Goal: Task Accomplishment & Management: Manage account settings

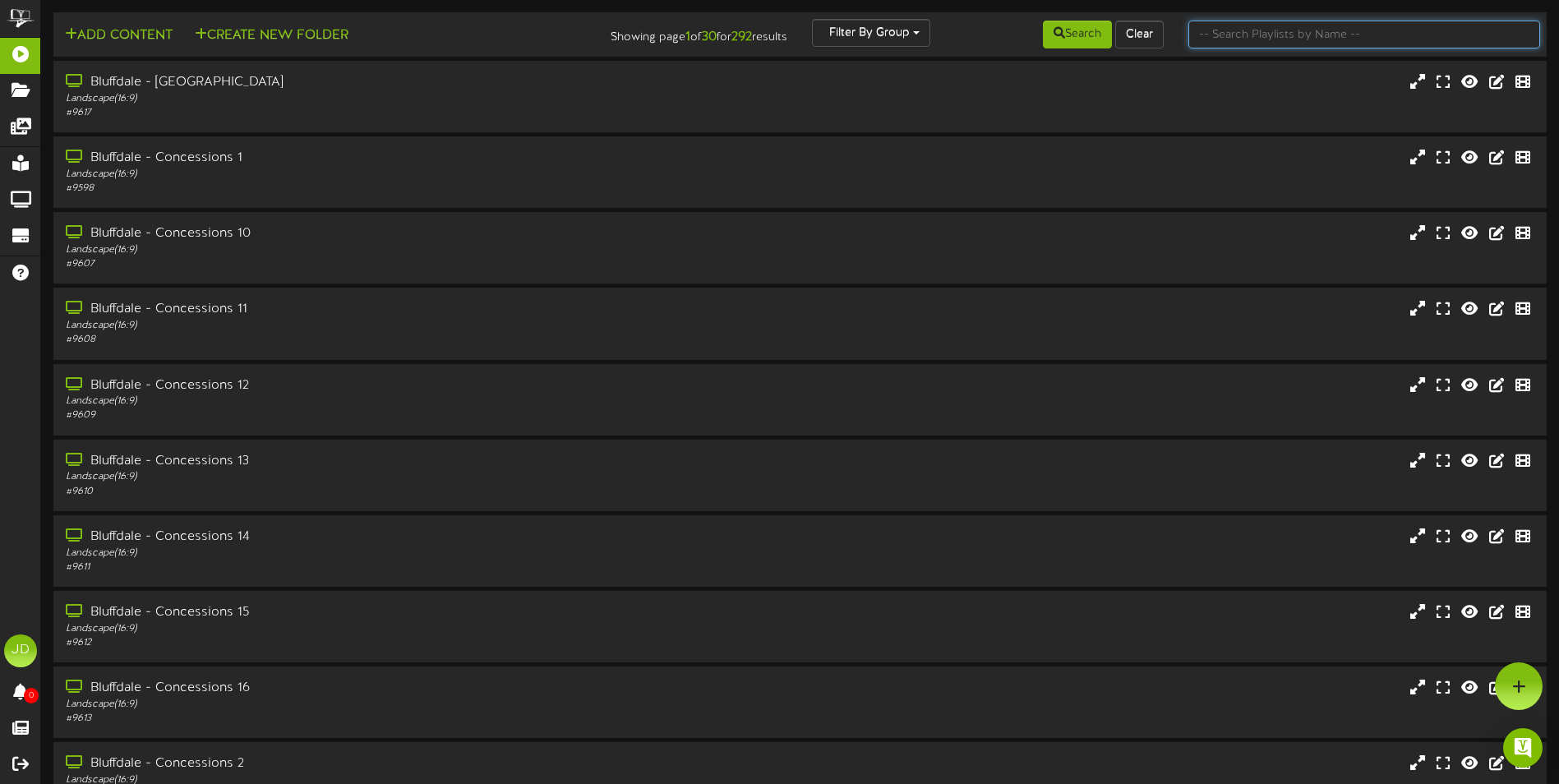
click at [1272, 38] on input "text" at bounding box center [1364, 35] width 352 height 28
type input "surprise"
click at [1102, 42] on button "Search" at bounding box center [1078, 35] width 69 height 28
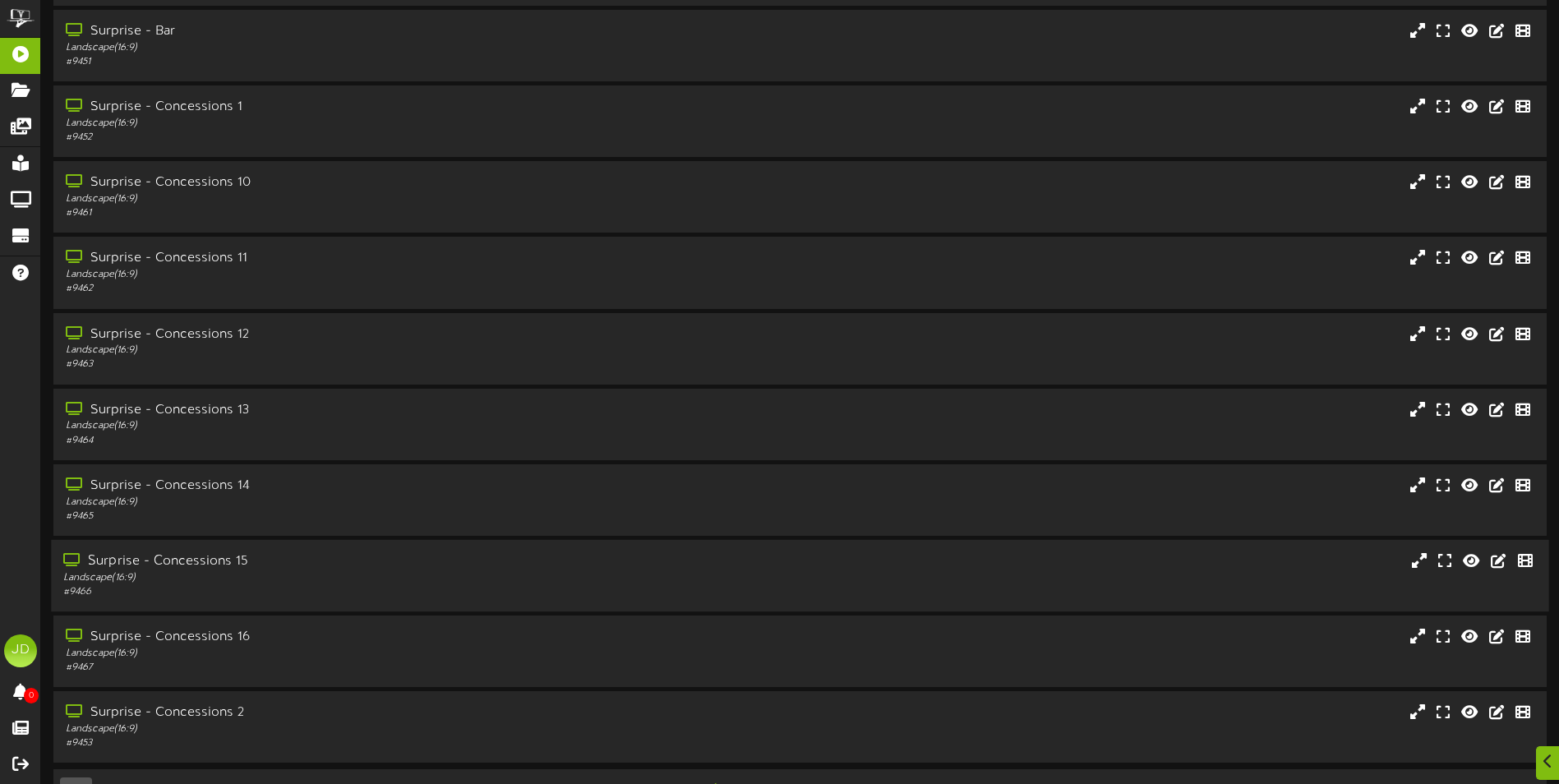
scroll to position [98, 0]
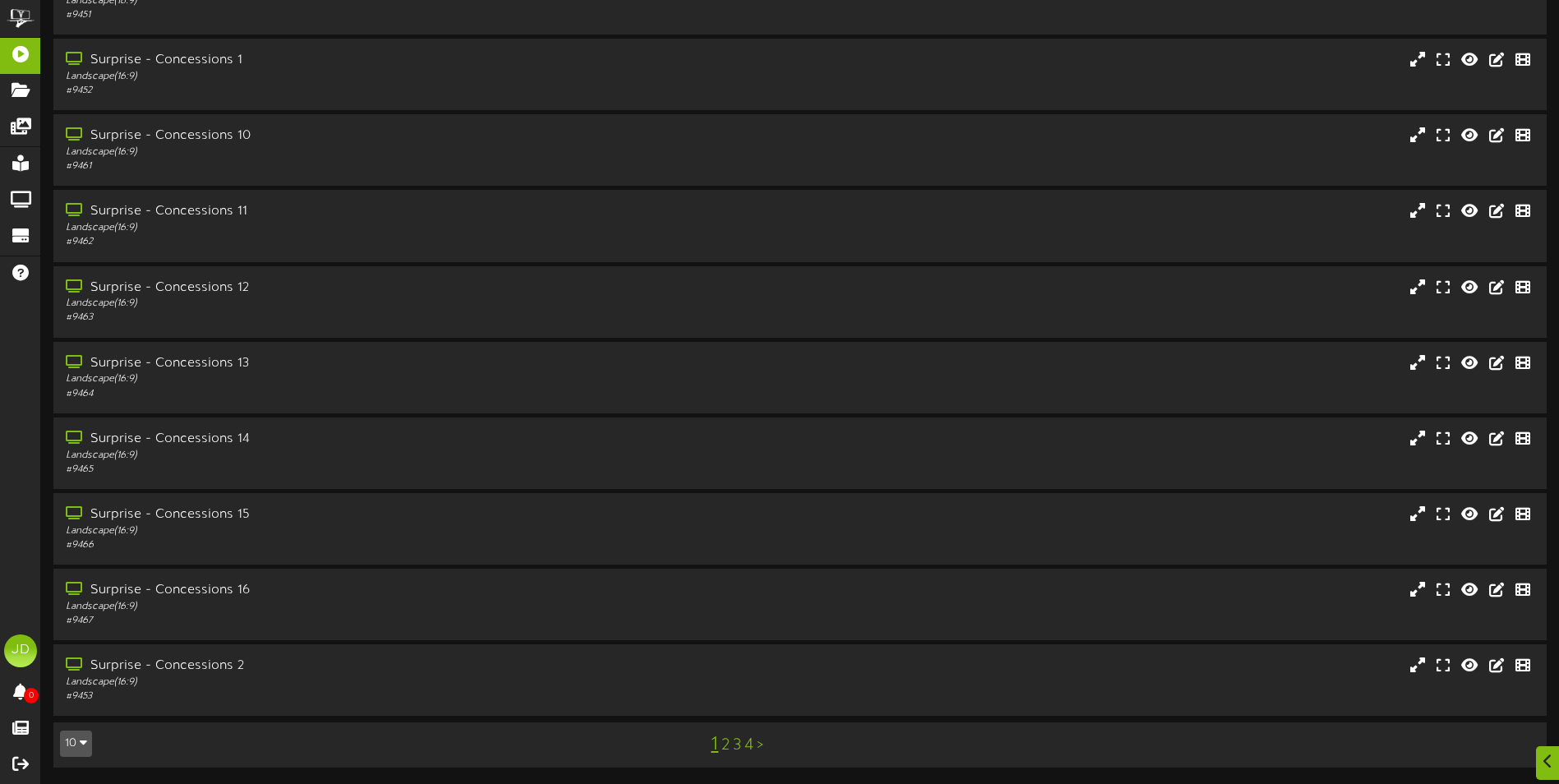
click at [738, 746] on link "3" at bounding box center [737, 745] width 8 height 18
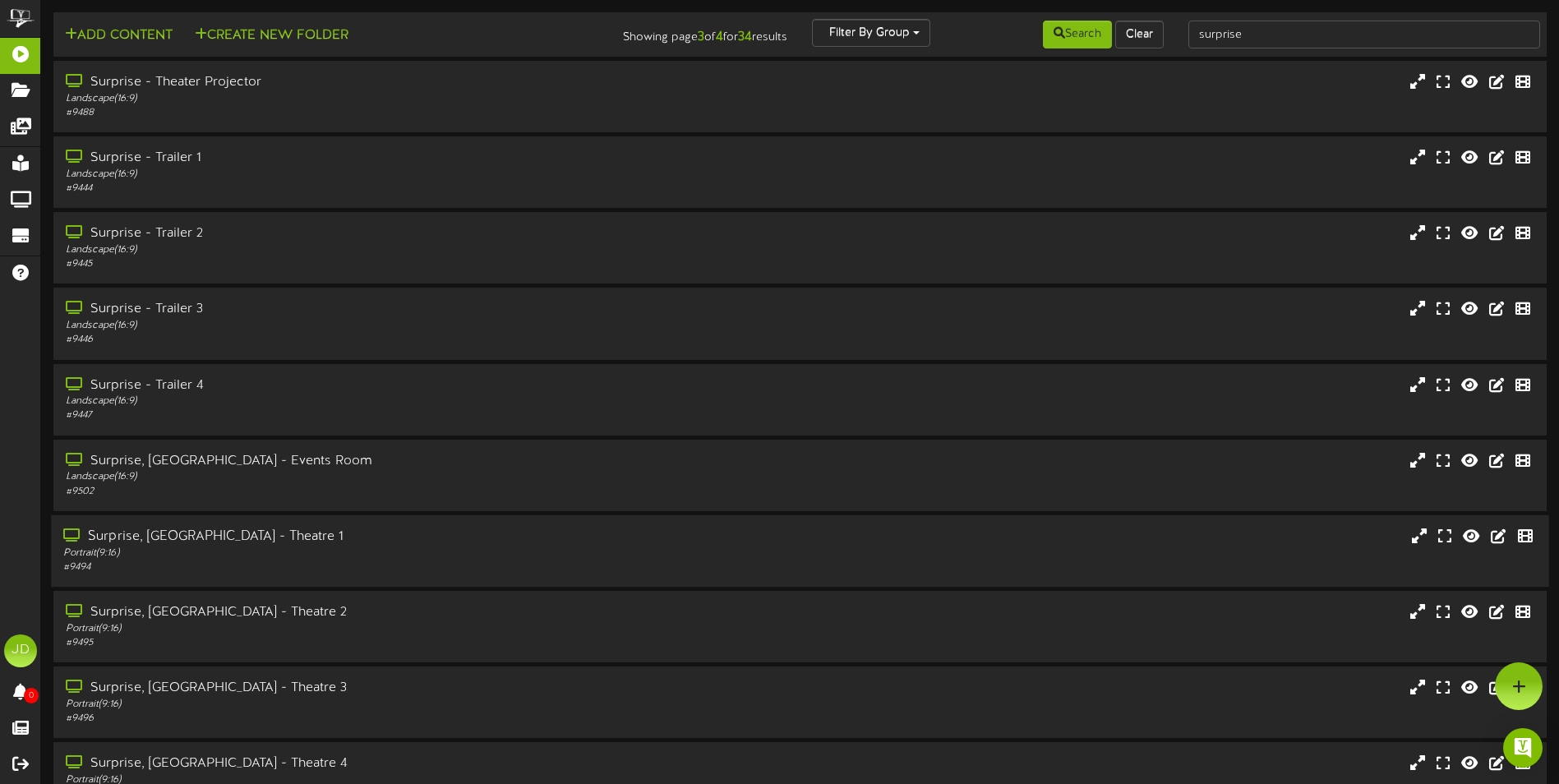
click at [400, 568] on div "# 9494" at bounding box center [363, 567] width 599 height 14
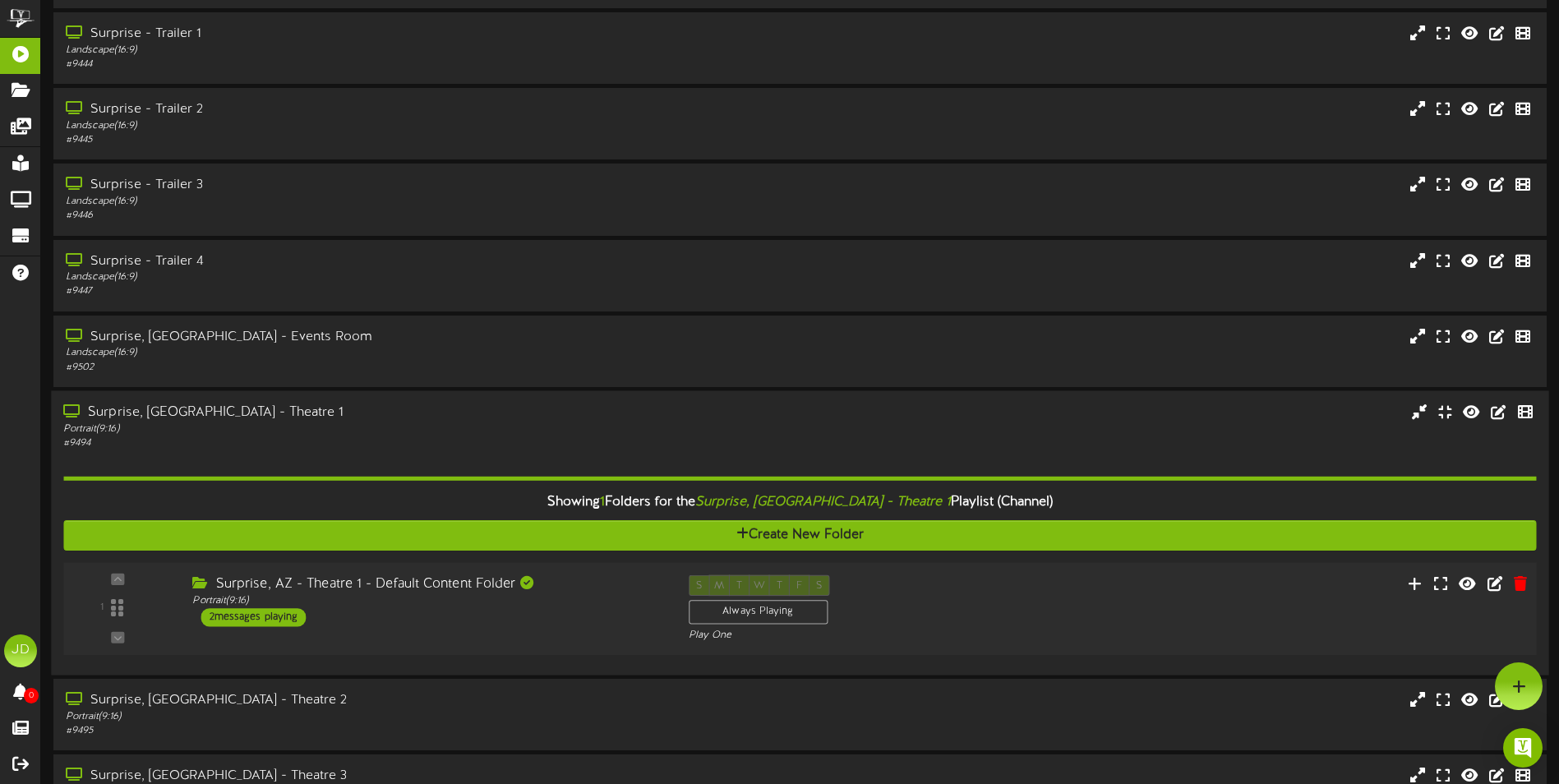
scroll to position [309, 0]
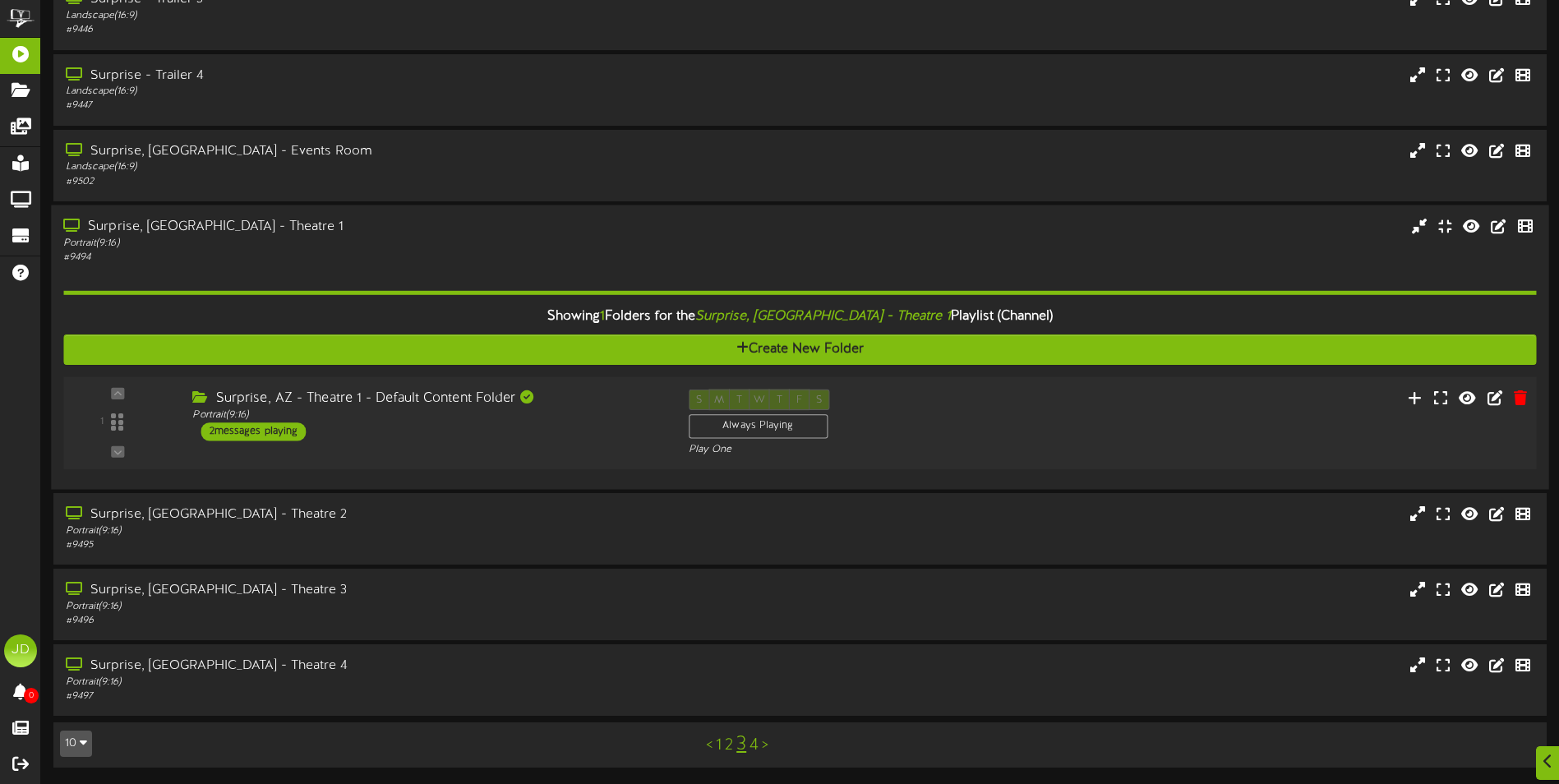
click at [587, 448] on div "1 ( 9:16" at bounding box center [799, 422] width 1488 height 67
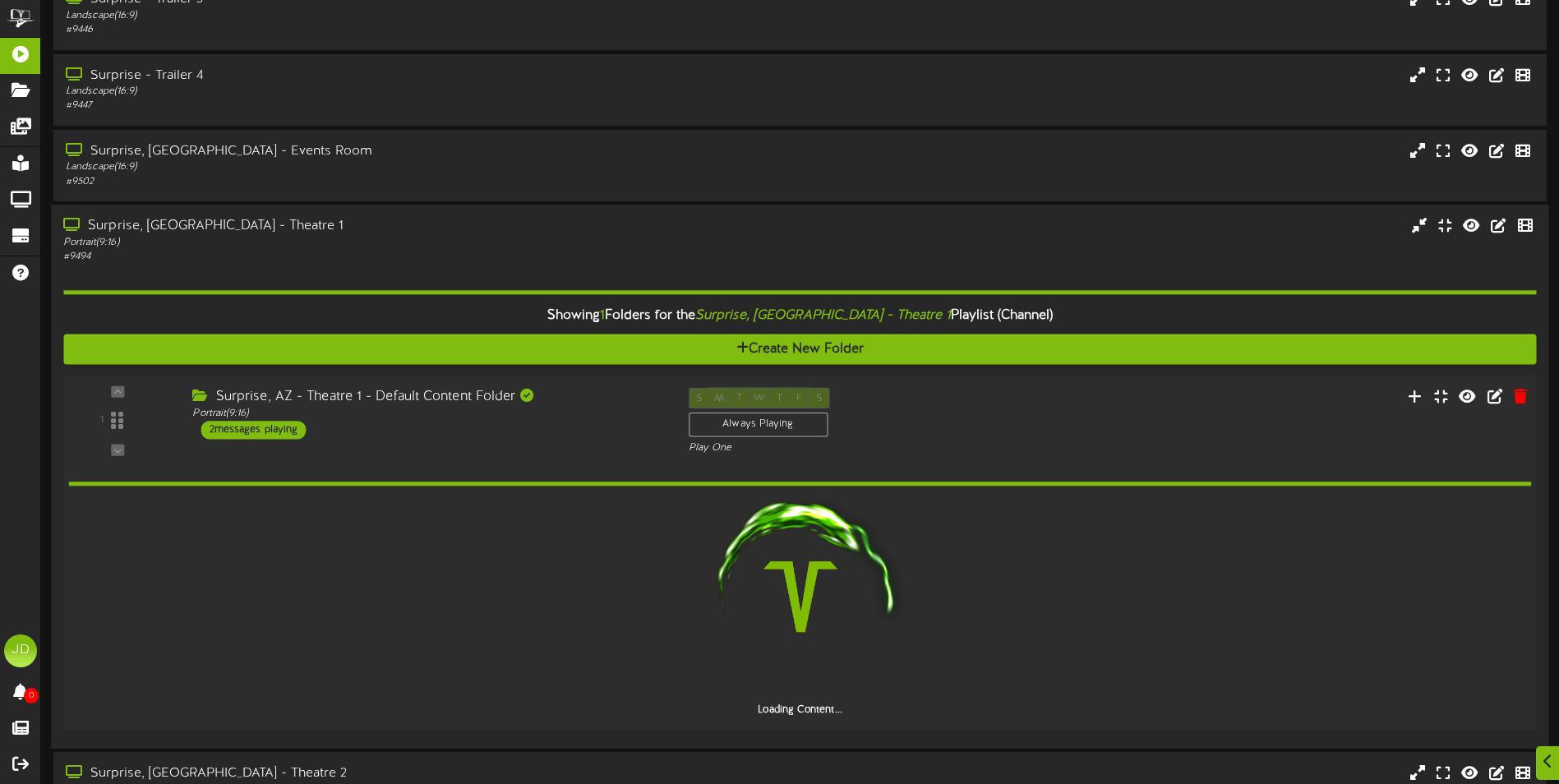
scroll to position [474, 0]
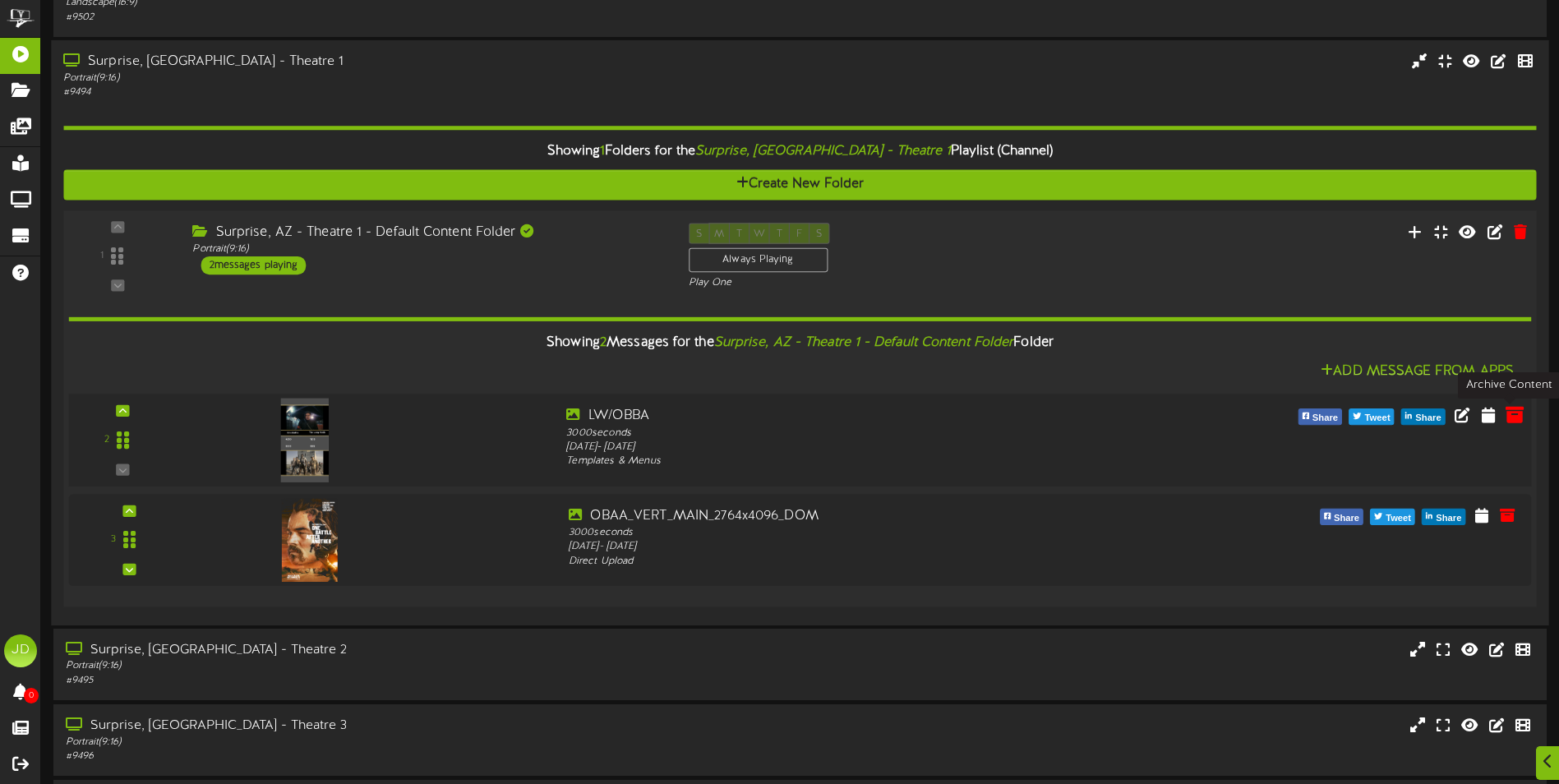
click at [1518, 415] on icon at bounding box center [1514, 414] width 18 height 18
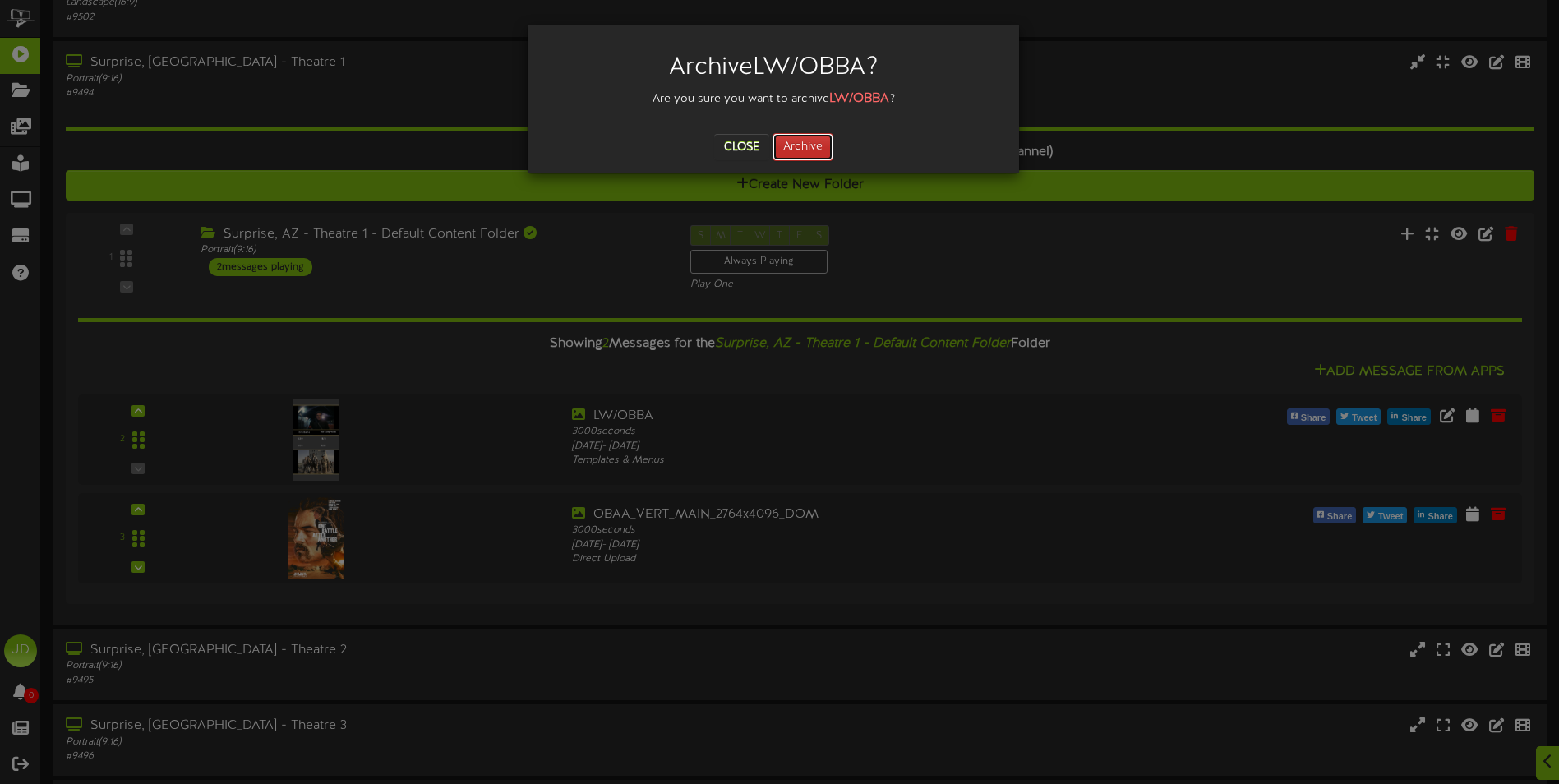
click at [795, 150] on button "Archive" at bounding box center [802, 147] width 60 height 28
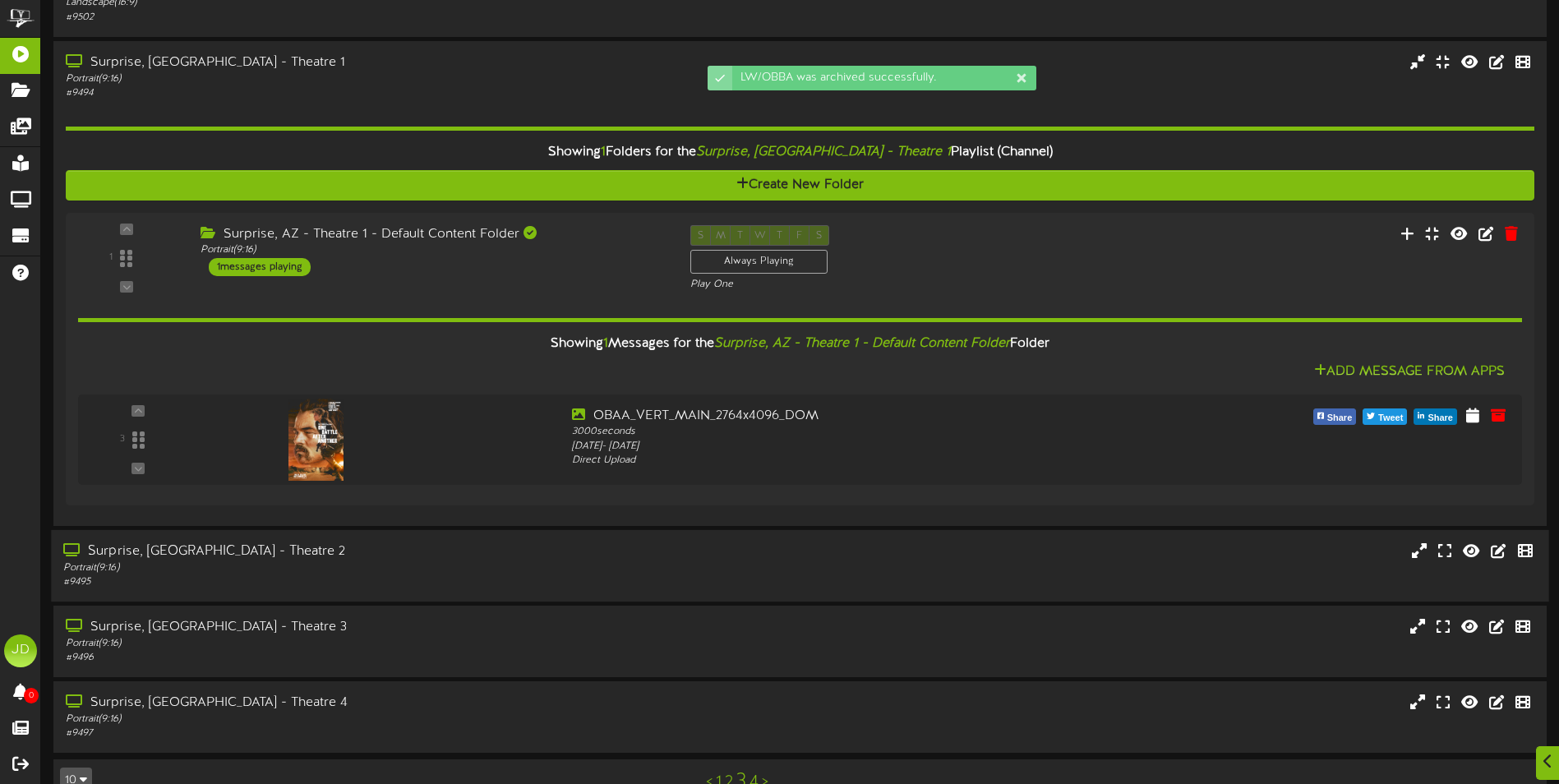
click at [474, 556] on div "Surprise, AZ - Theatre 2" at bounding box center [363, 550] width 599 height 19
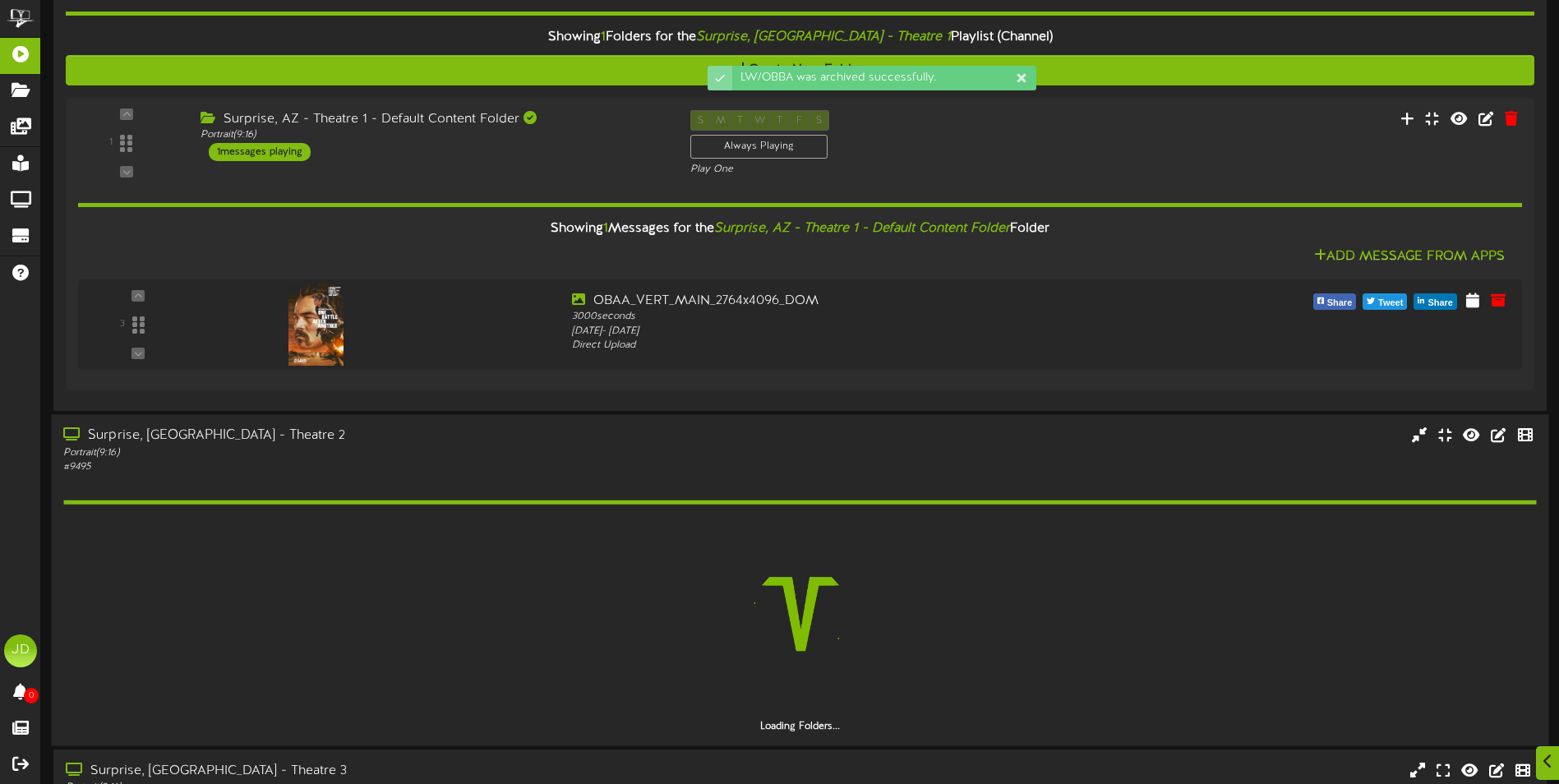
scroll to position [769, 0]
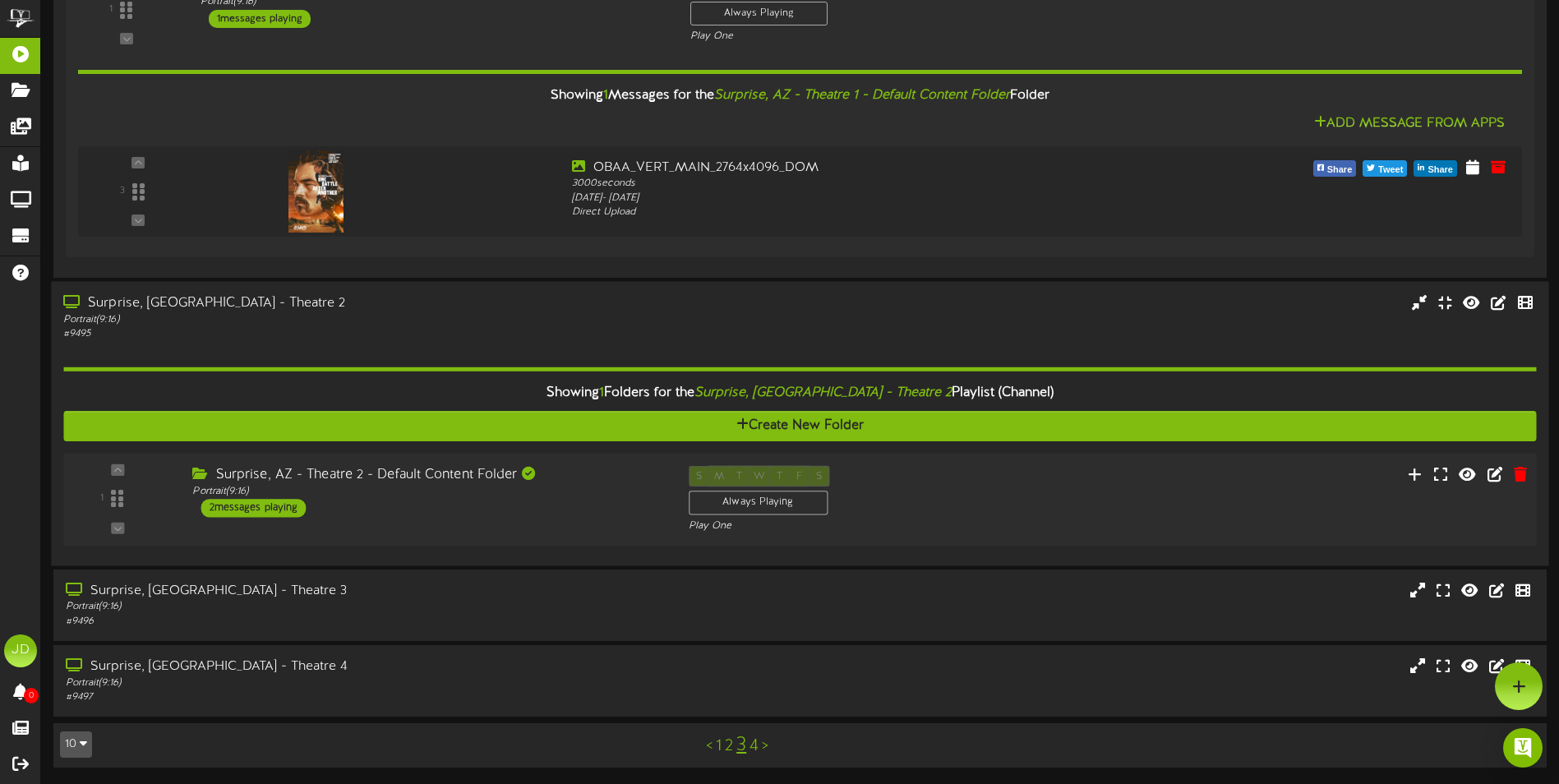
click at [597, 519] on div "1 ( 9:16" at bounding box center [799, 499] width 1488 height 67
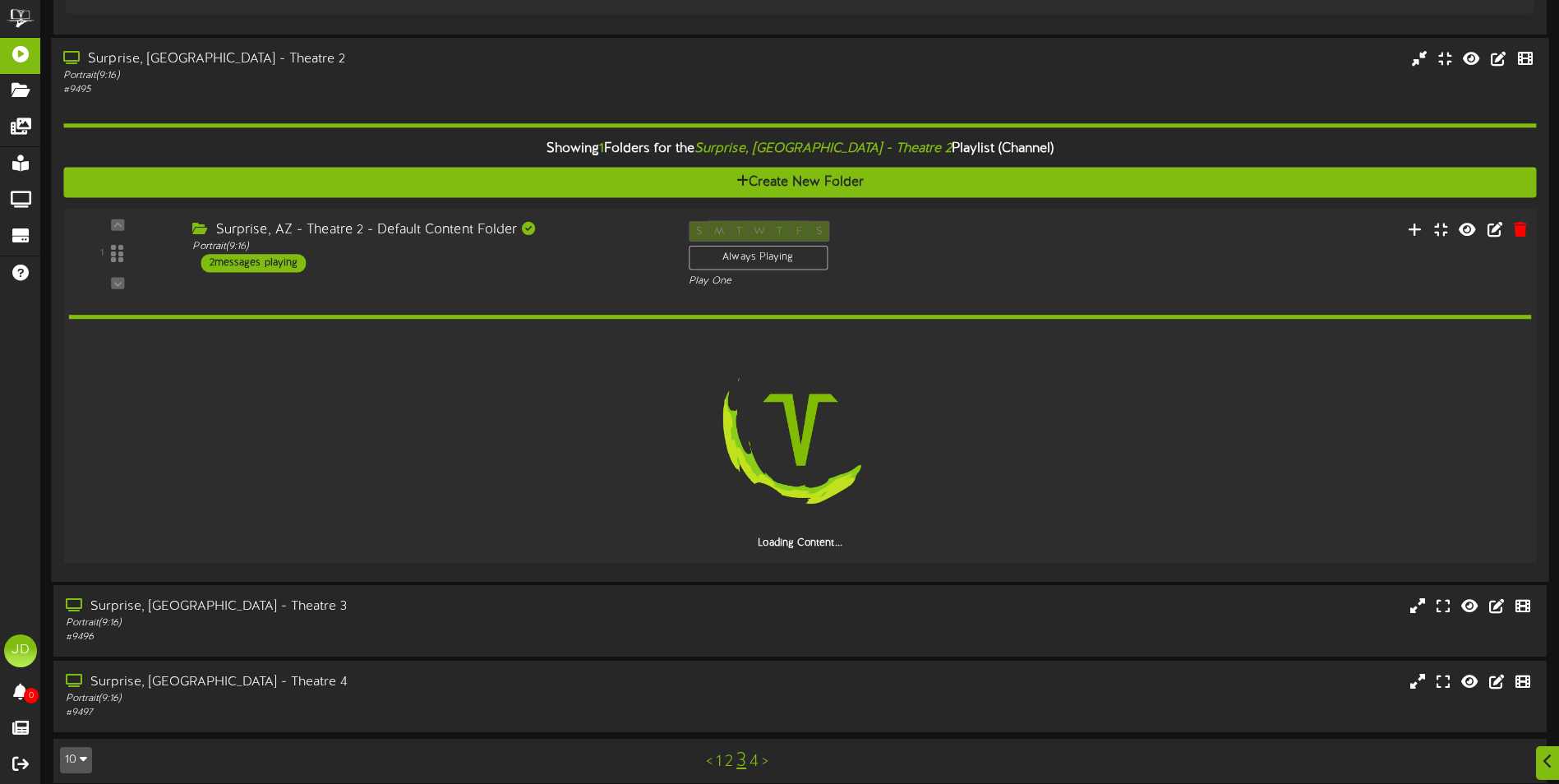
scroll to position [980, 0]
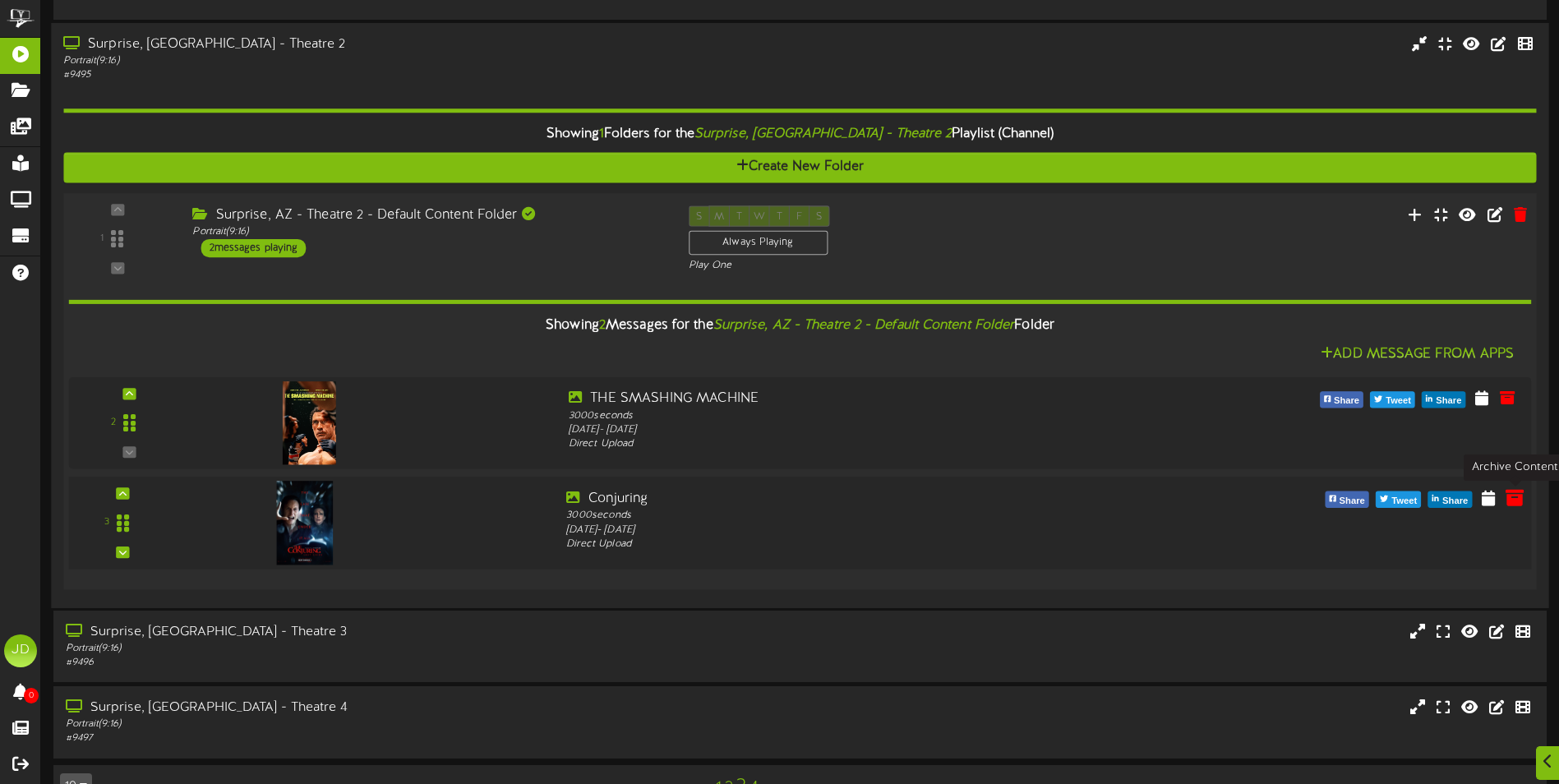
click at [1519, 504] on icon at bounding box center [1514, 496] width 18 height 18
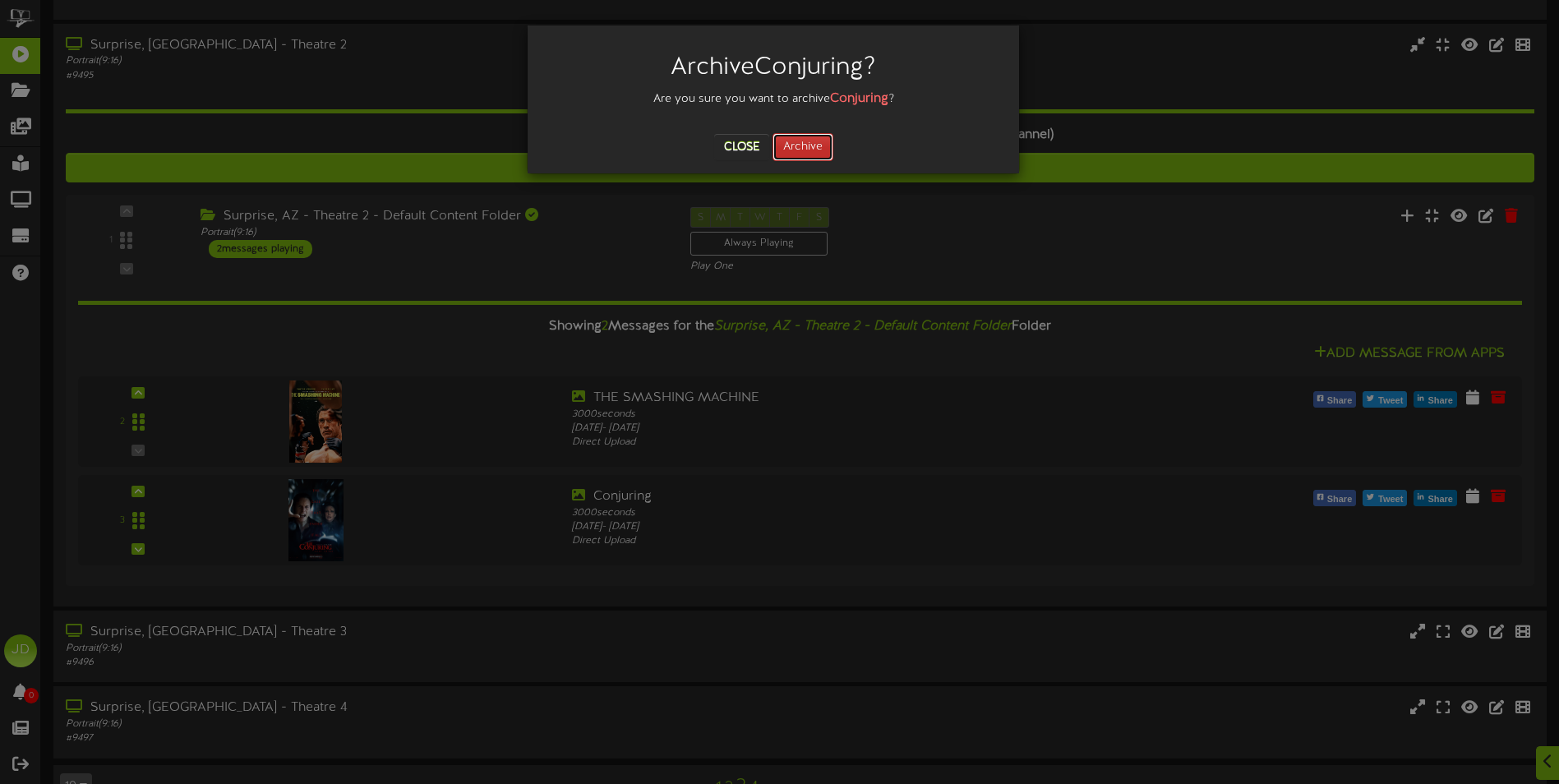
click at [790, 153] on button "Archive" at bounding box center [802, 147] width 60 height 28
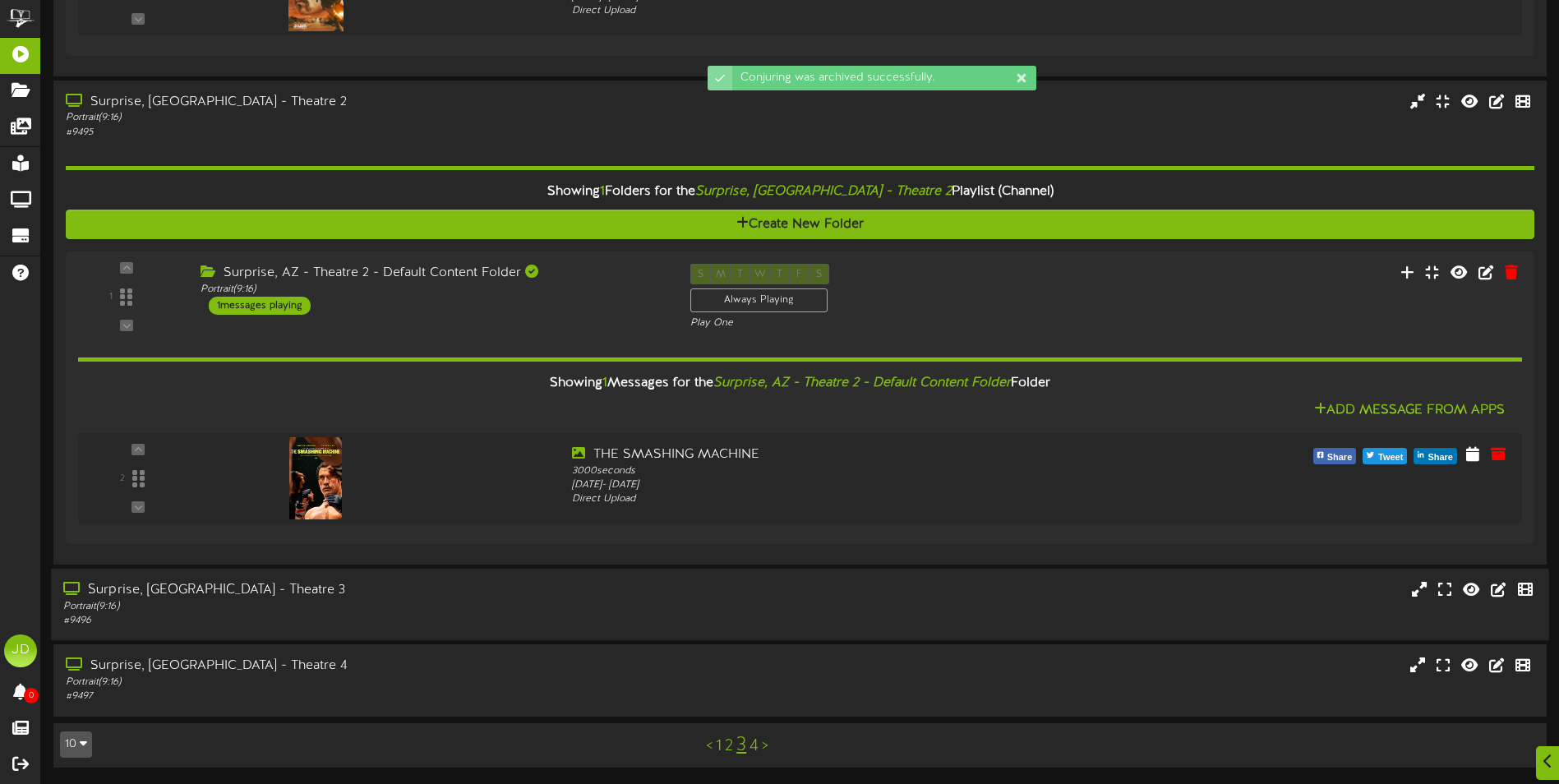
click at [455, 603] on div "Portrait ( 9:16 )" at bounding box center [363, 607] width 599 height 14
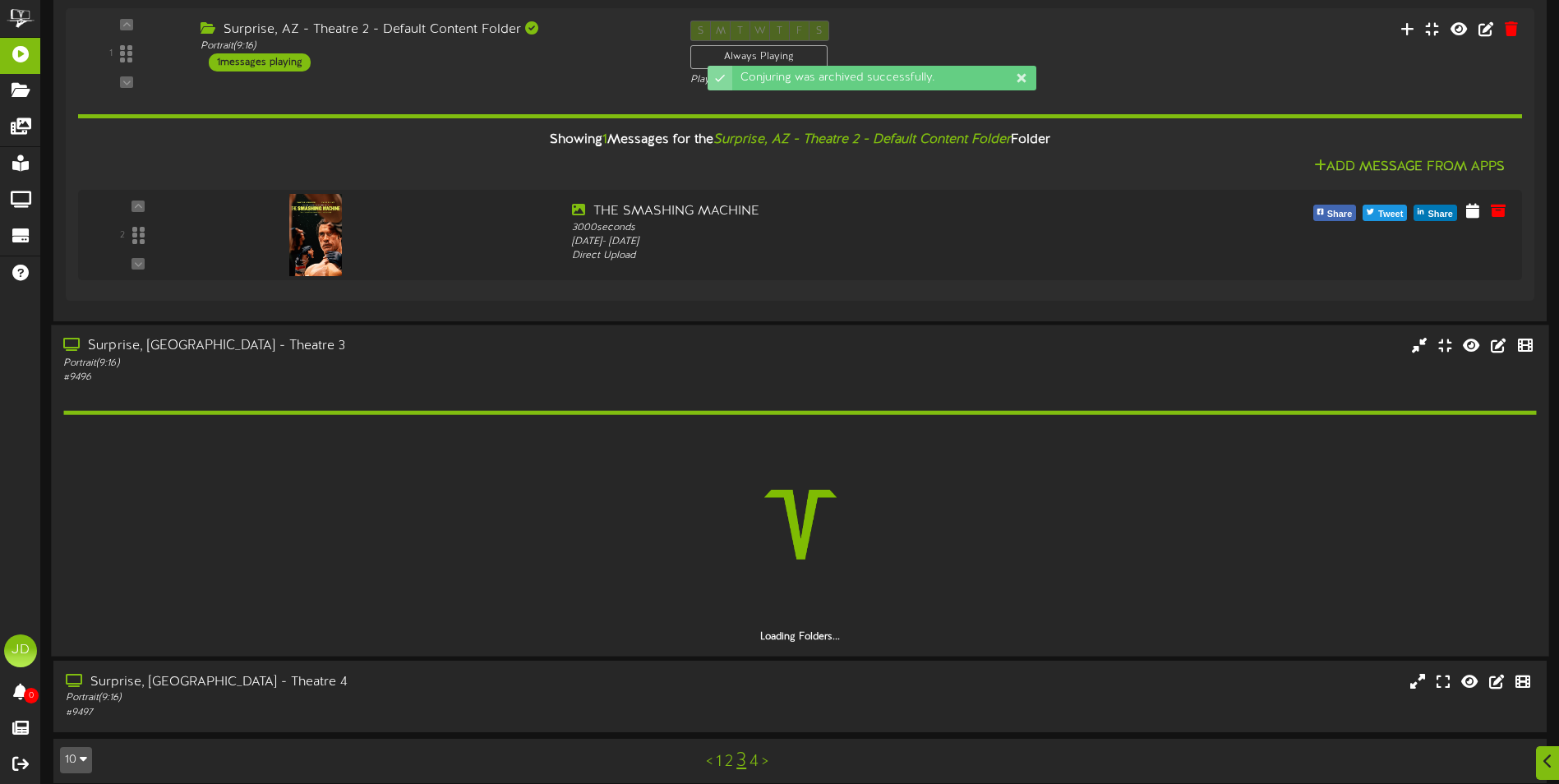
scroll to position [1181, 0]
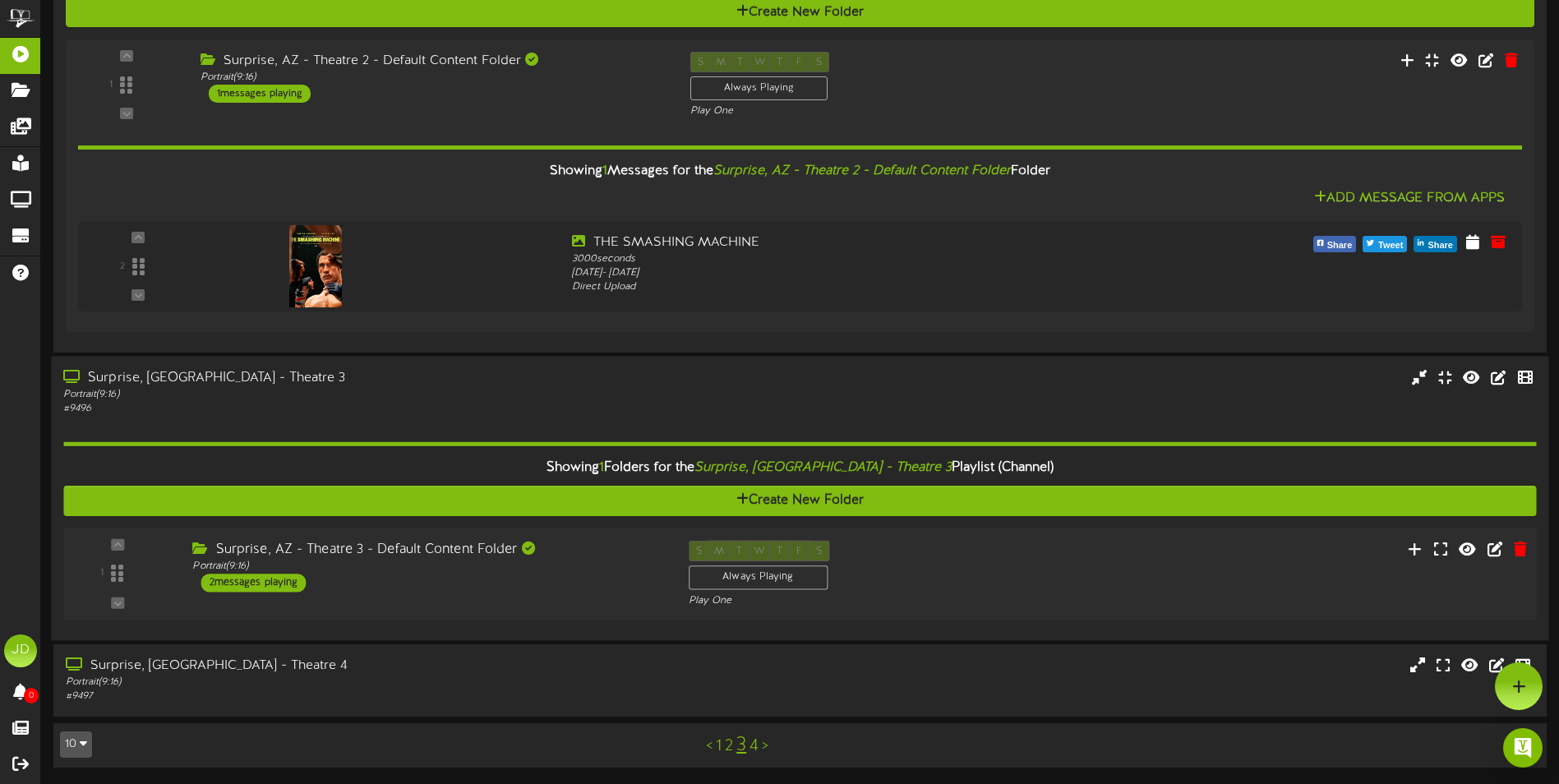
click at [586, 584] on div "Surprise, AZ - Theatre 3 - Default Content Folder Portrait ( 9:16 ) 2 messages …" at bounding box center [427, 566] width 496 height 52
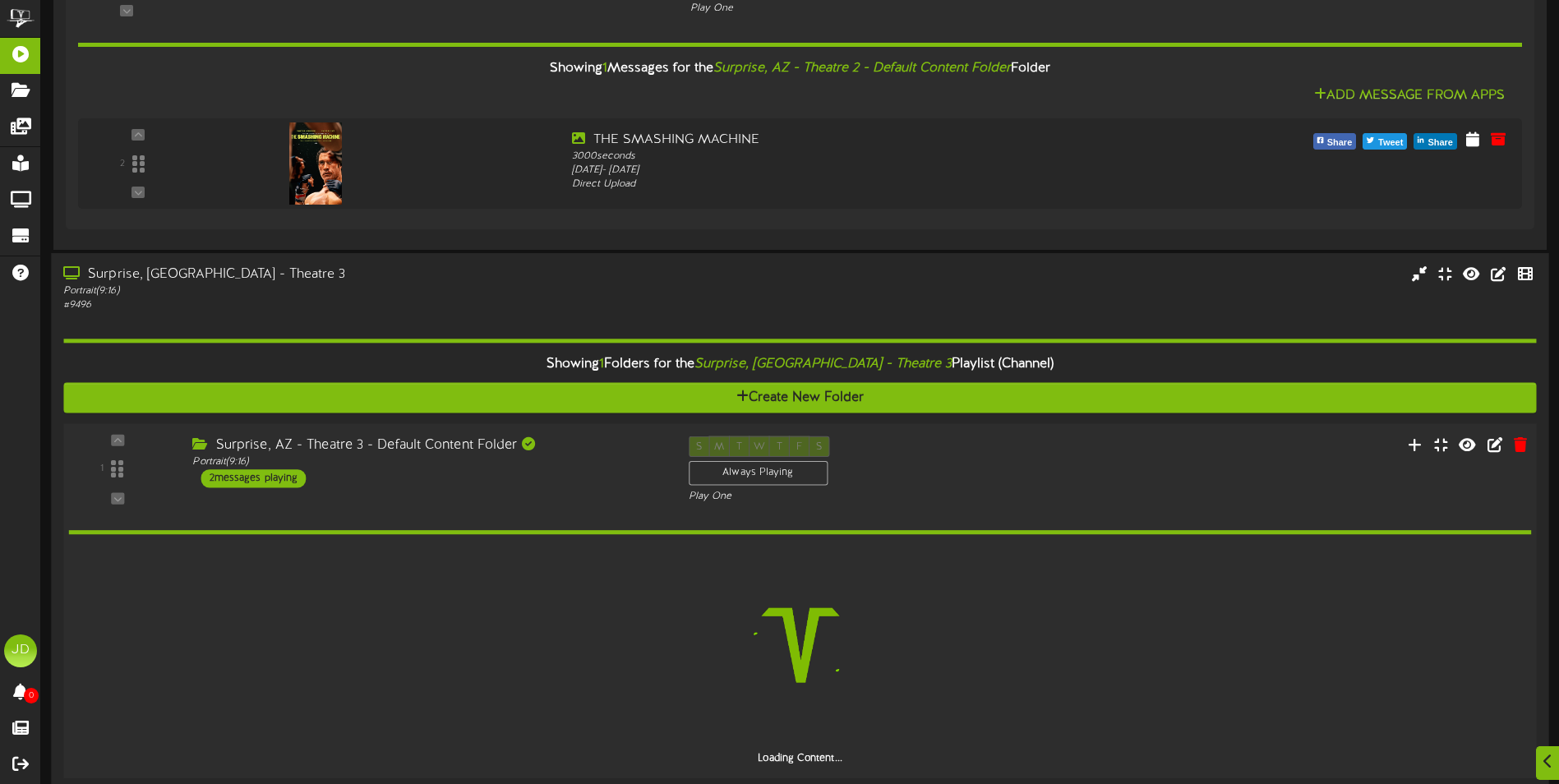
scroll to position [1350, 0]
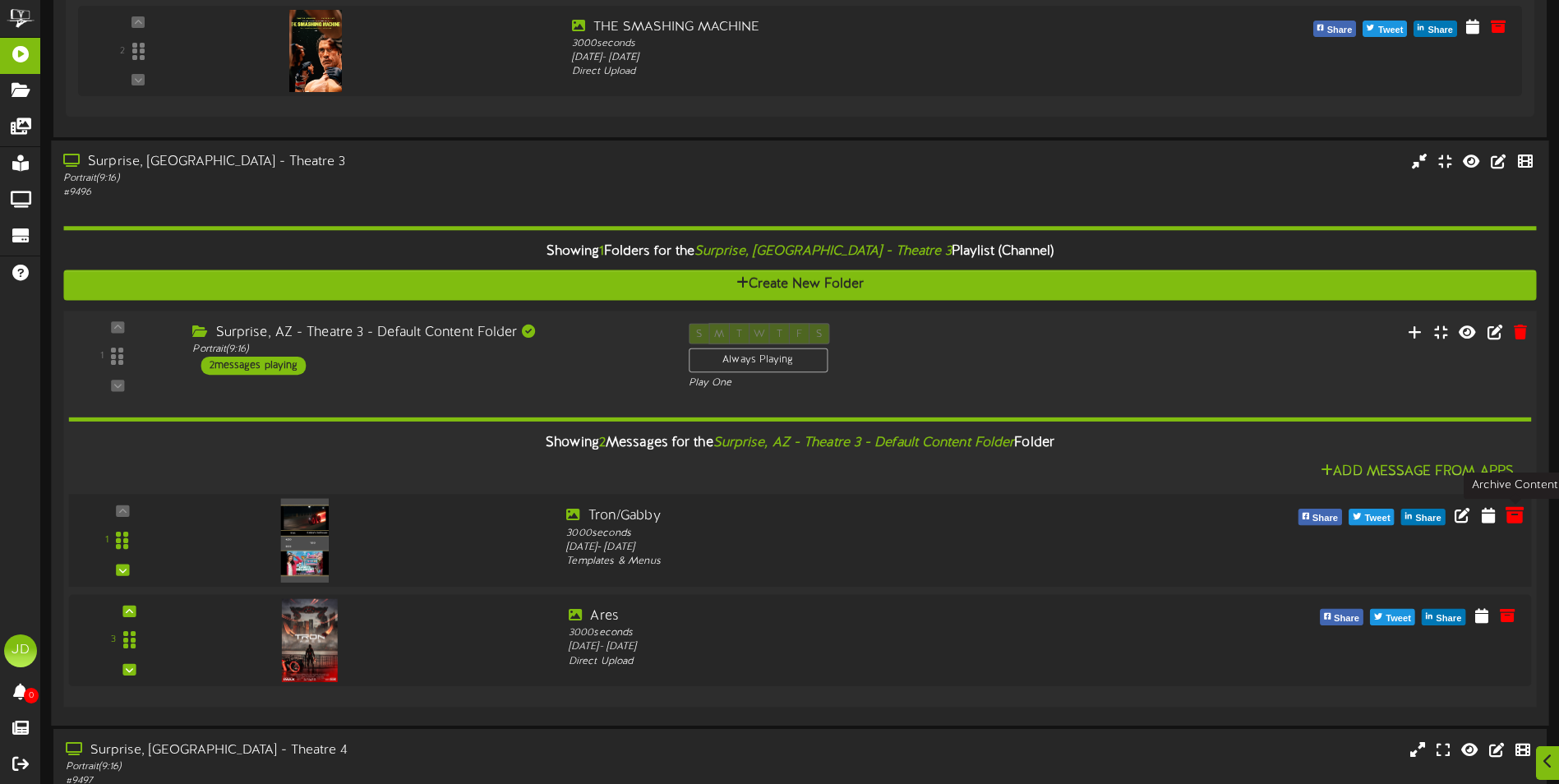
click at [1518, 515] on icon at bounding box center [1514, 515] width 18 height 18
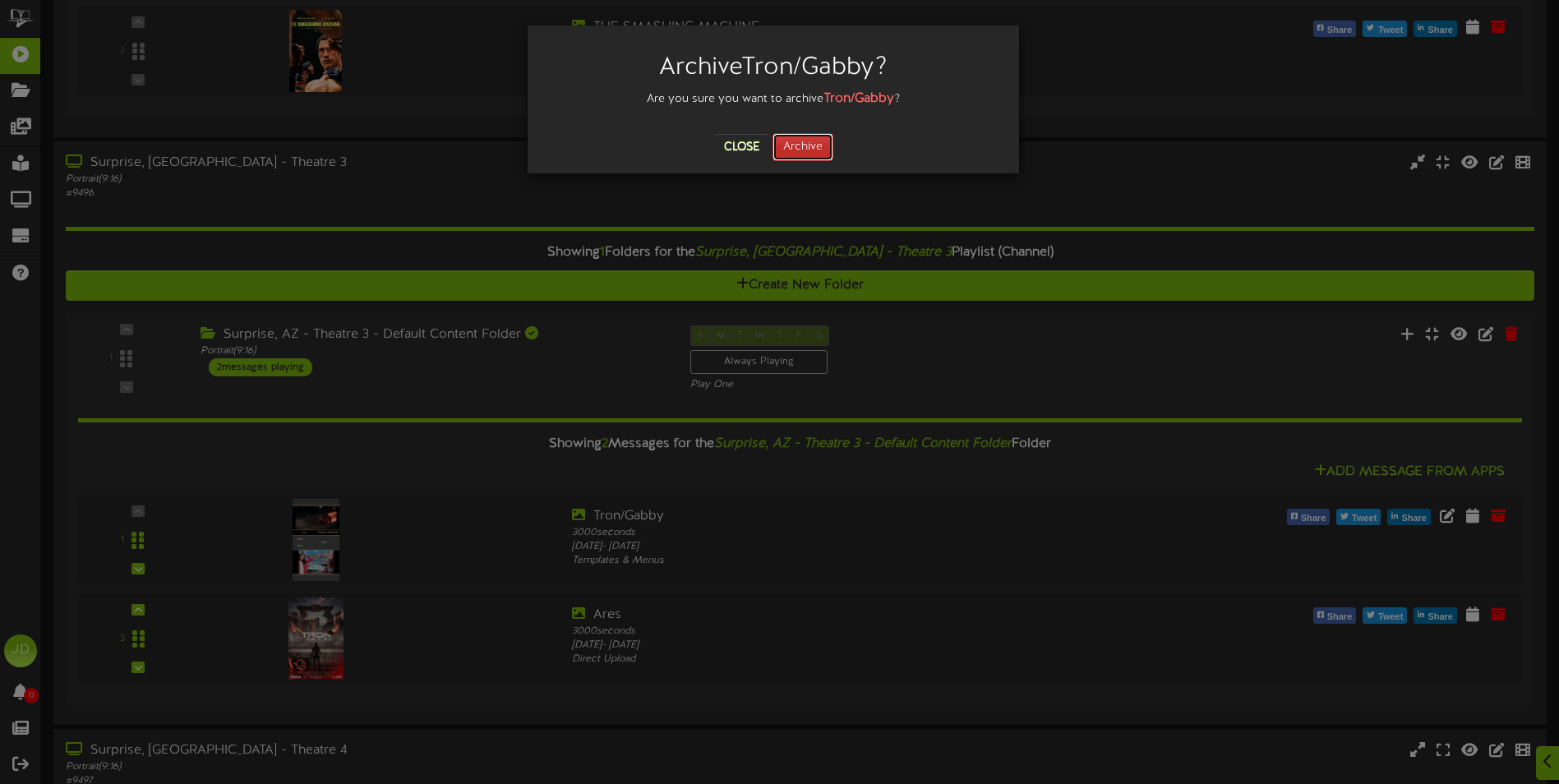
click at [776, 149] on button "Archive" at bounding box center [802, 147] width 60 height 28
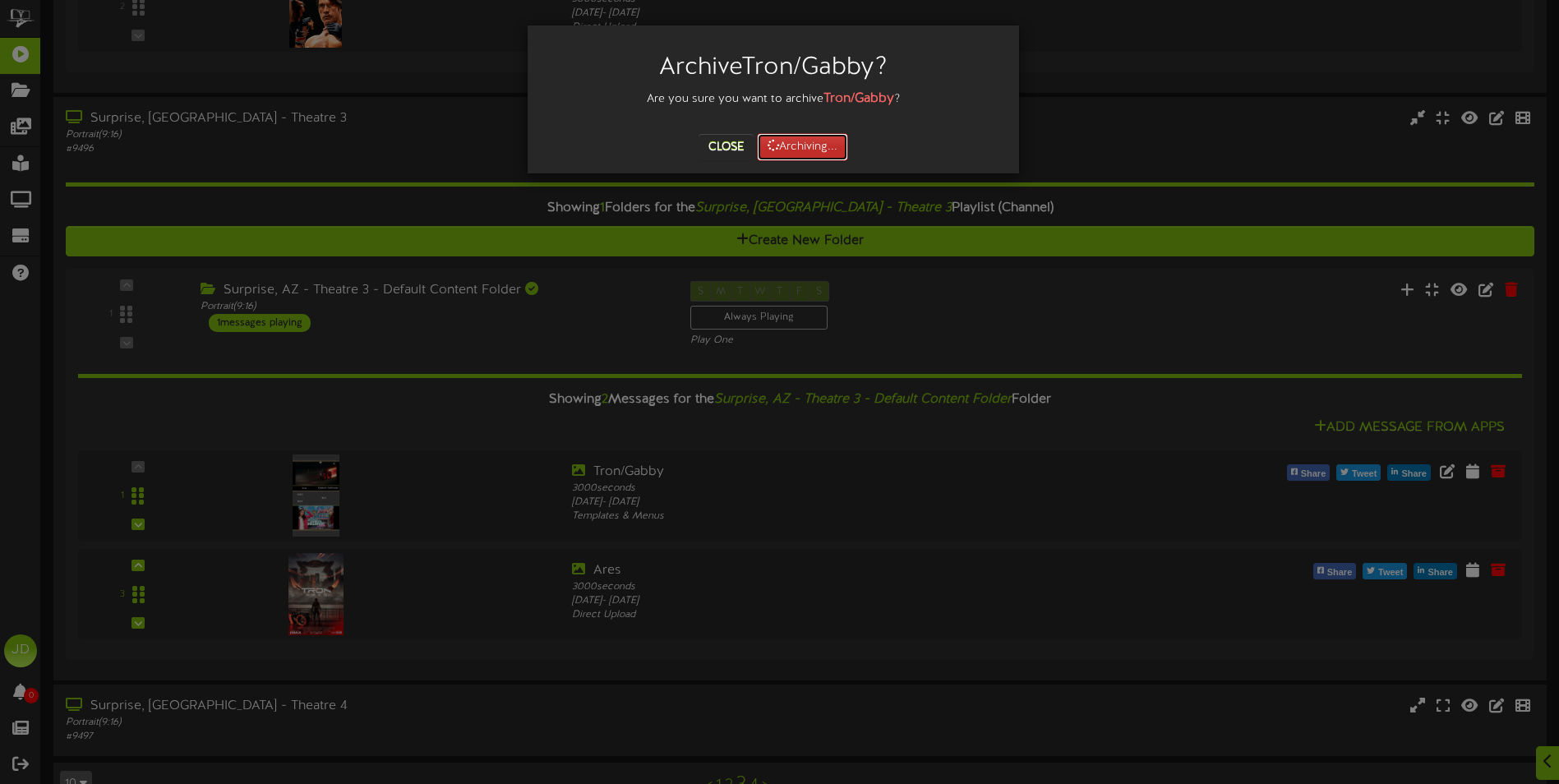
scroll to position [1435, 0]
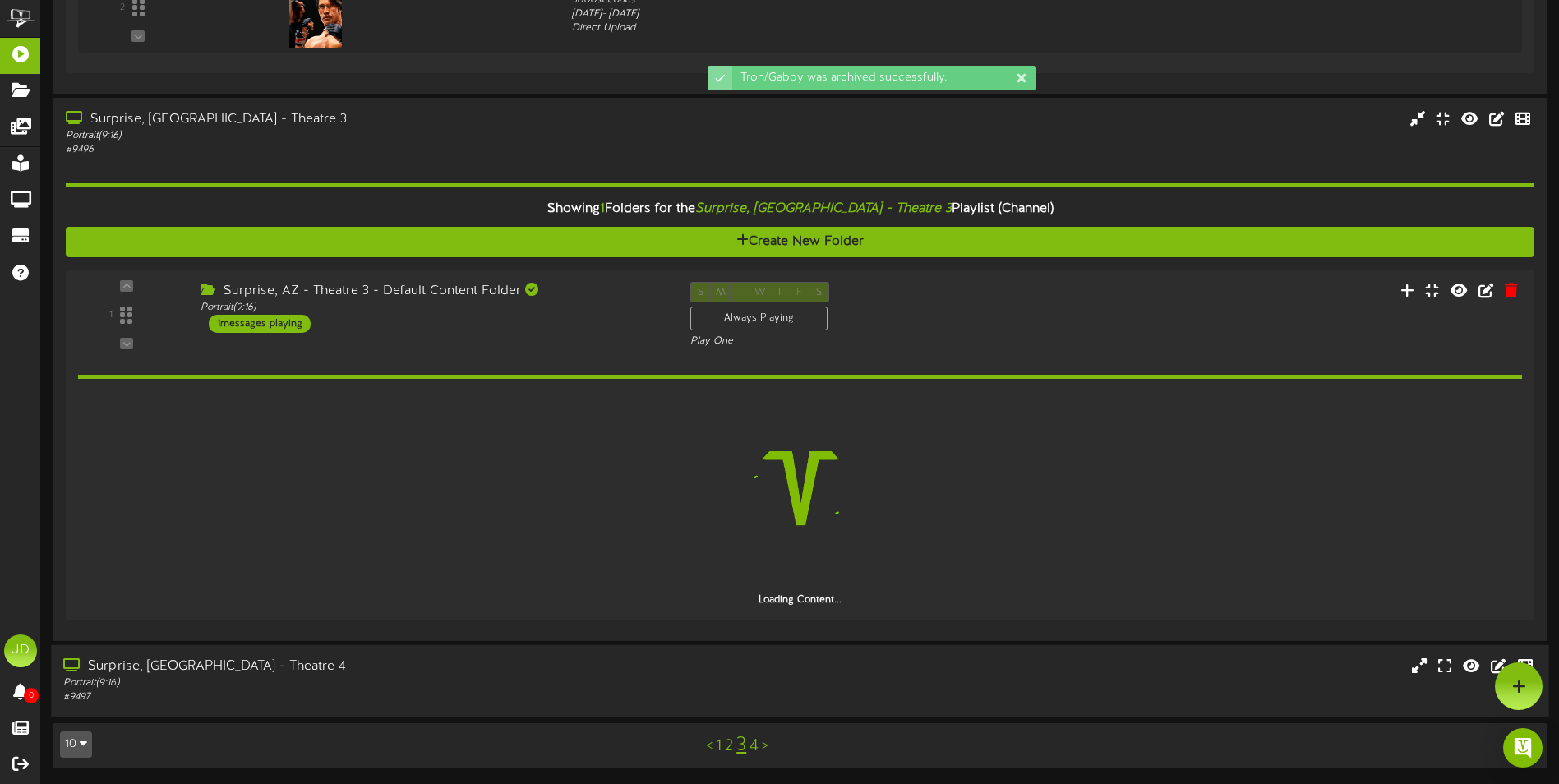
click at [506, 682] on div "Portrait ( 9:16 )" at bounding box center [363, 682] width 599 height 14
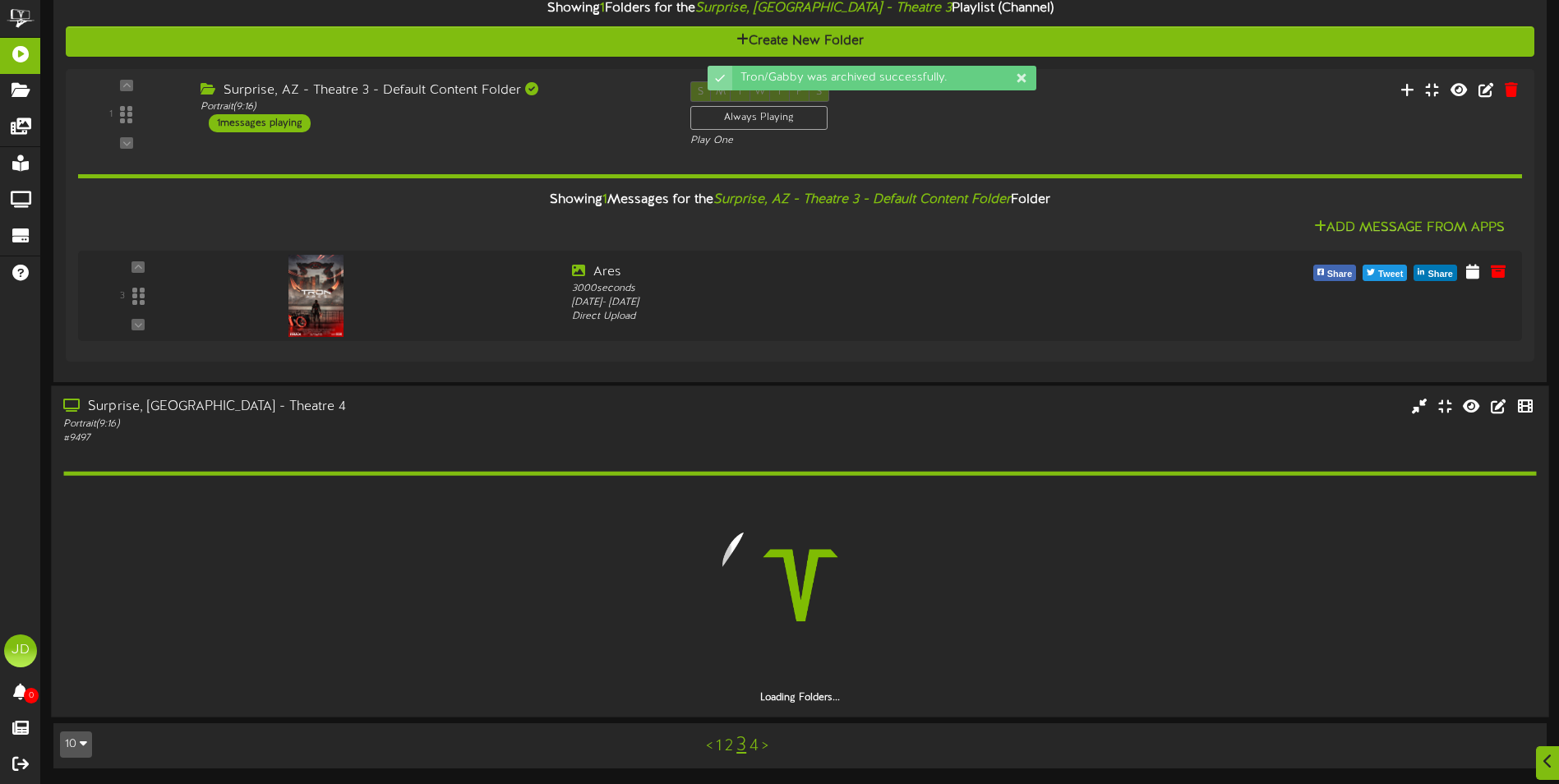
scroll to position [1595, 0]
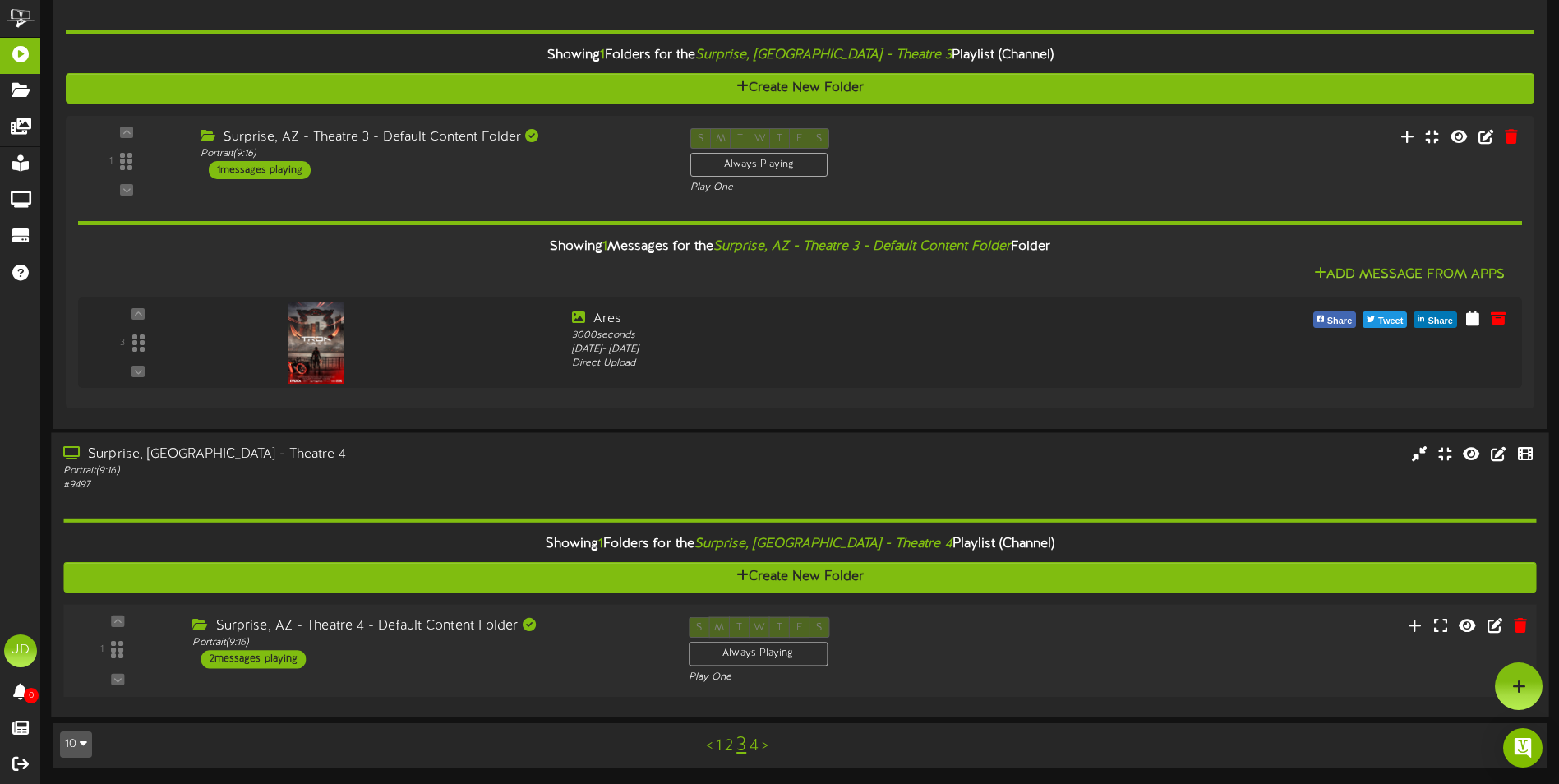
click at [593, 679] on div "1 ( 9:16" at bounding box center [799, 650] width 1488 height 67
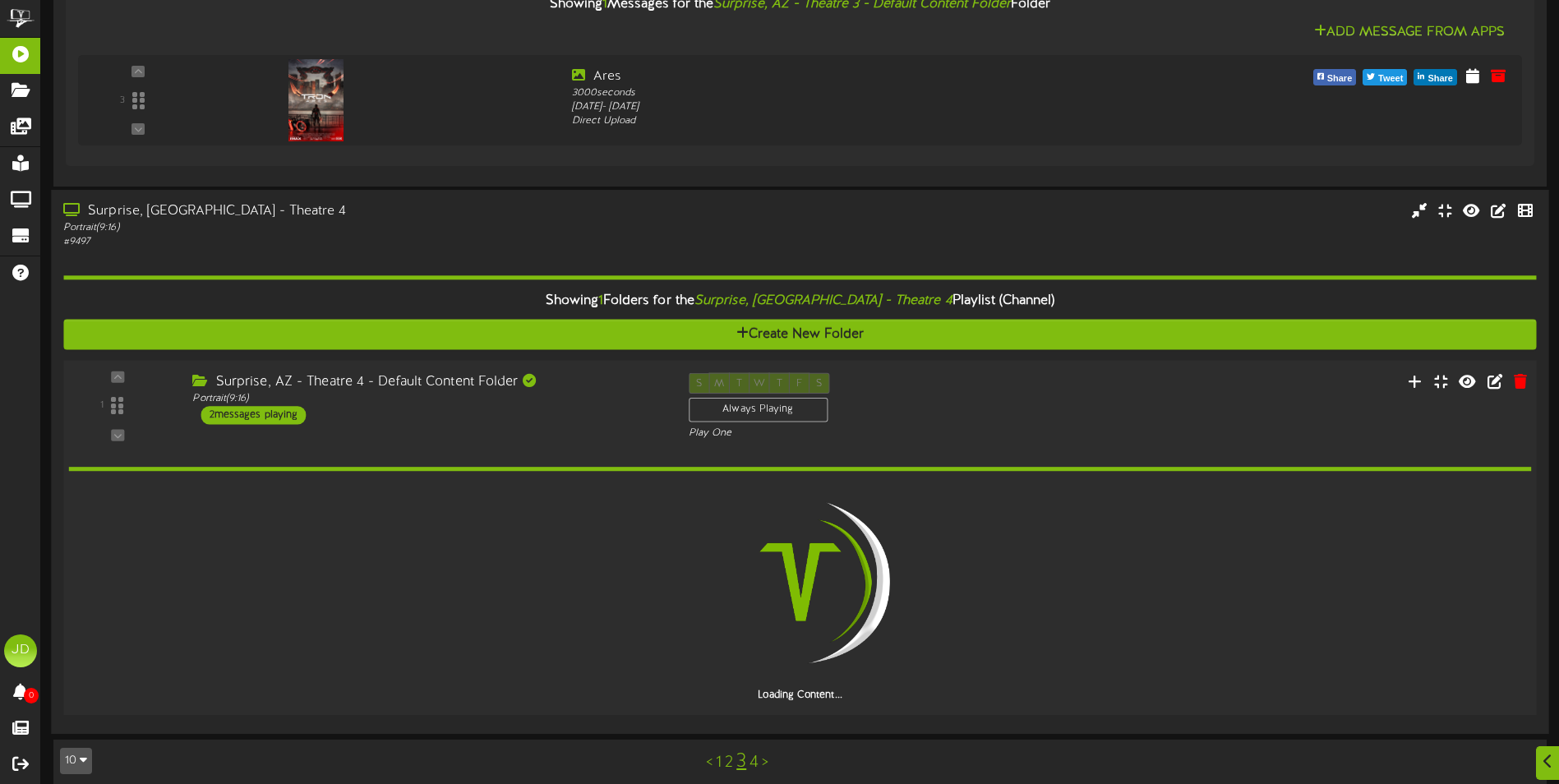
scroll to position [1793, 0]
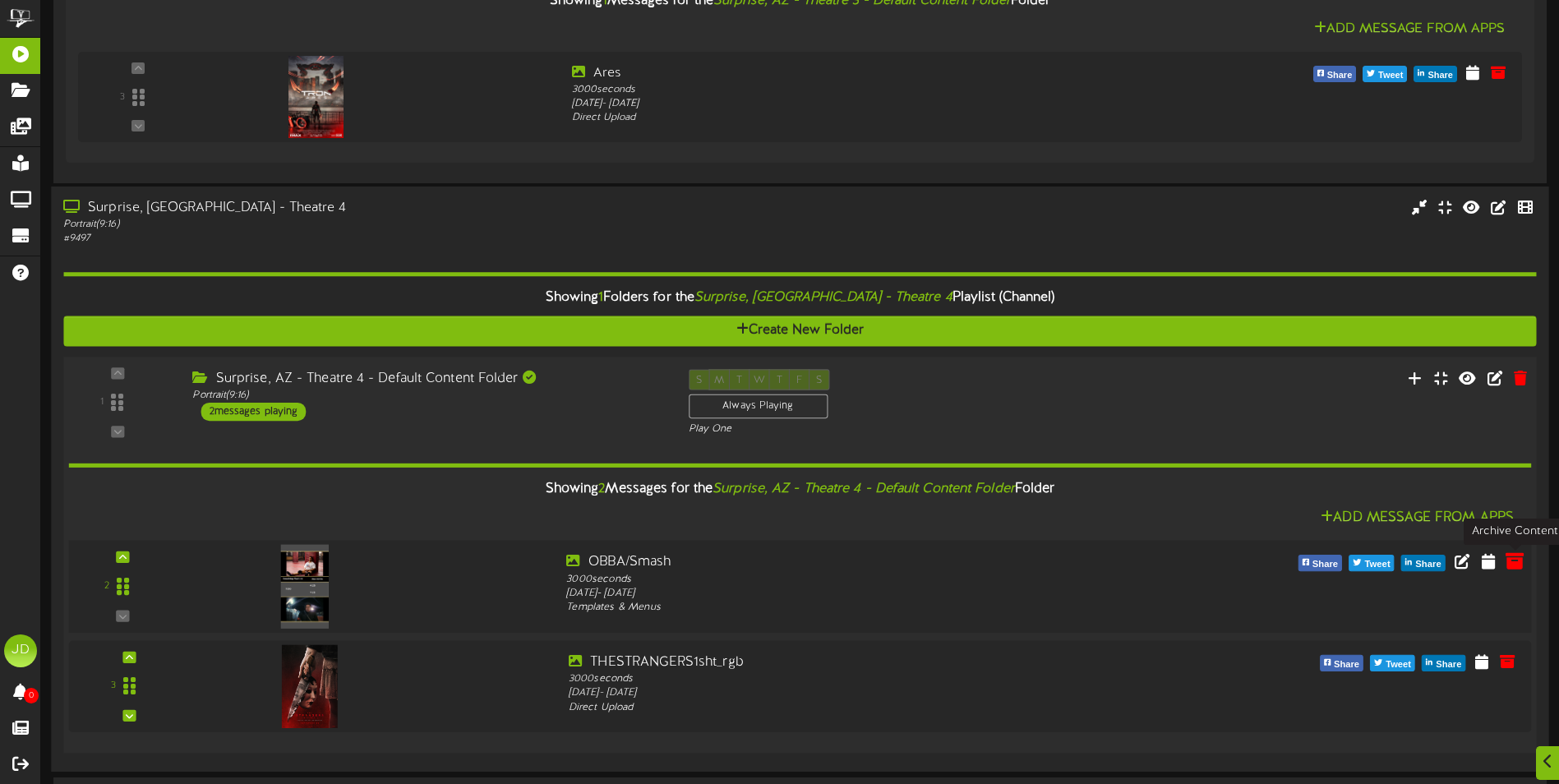
click at [1513, 568] on icon at bounding box center [1514, 560] width 18 height 18
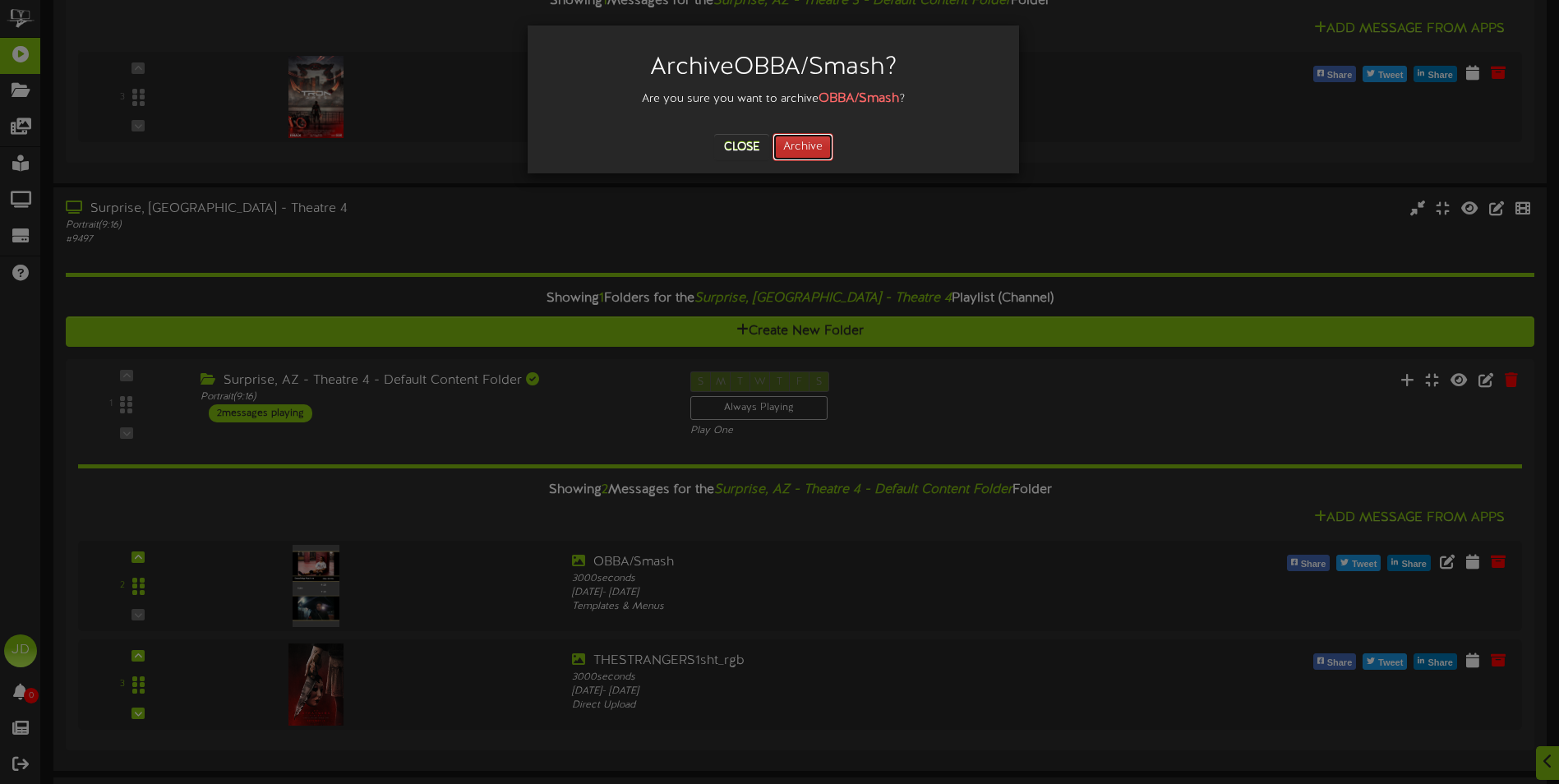
drag, startPoint x: 797, startPoint y: 141, endPoint x: 790, endPoint y: 151, distance: 12.2
click at [797, 140] on button "Archive" at bounding box center [802, 147] width 60 height 28
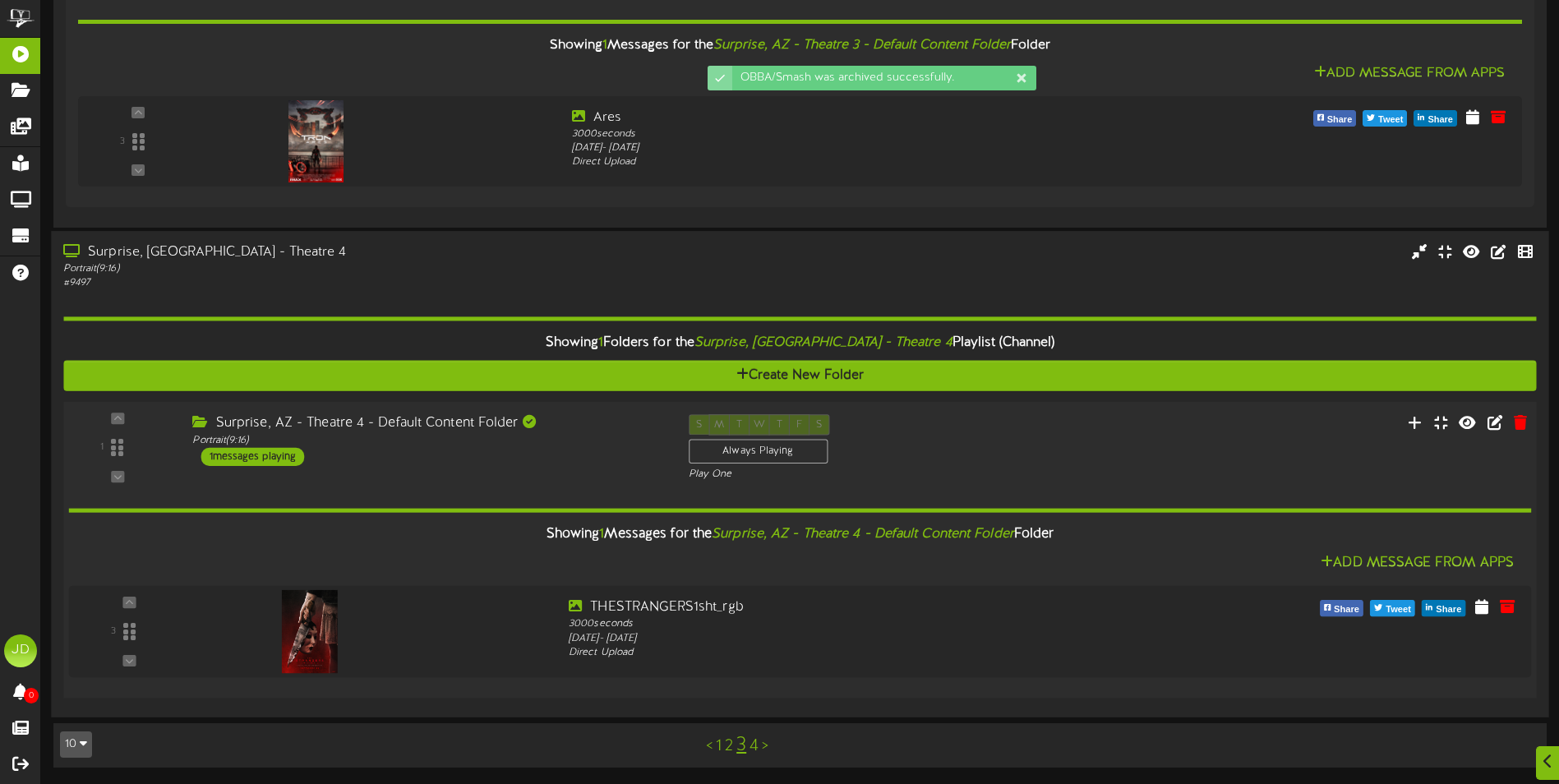
scroll to position [1748, 0]
click at [753, 744] on link "4" at bounding box center [754, 745] width 9 height 18
